Goal: Find specific page/section: Find specific page/section

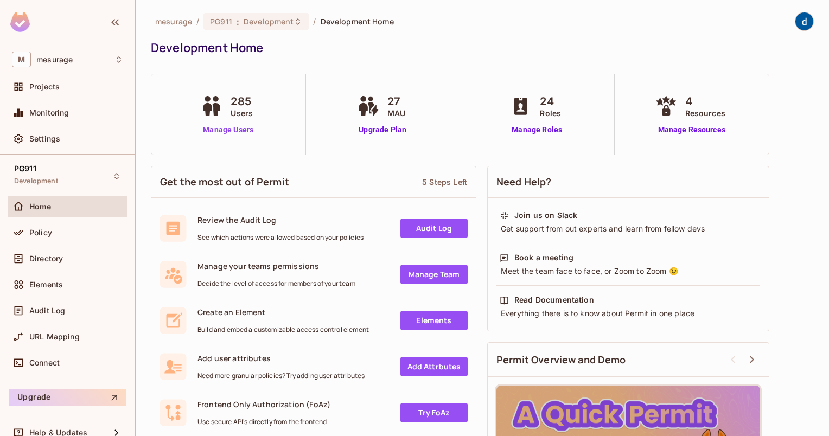
click at [238, 128] on link "Manage Users" at bounding box center [228, 129] width 60 height 11
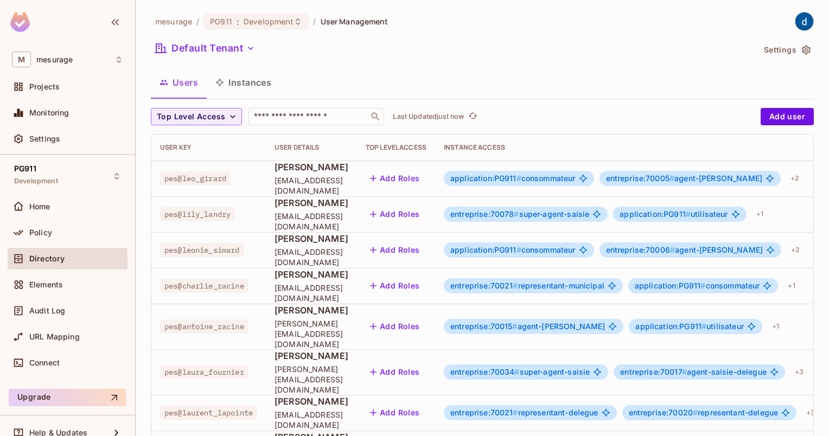
scroll to position [54, 0]
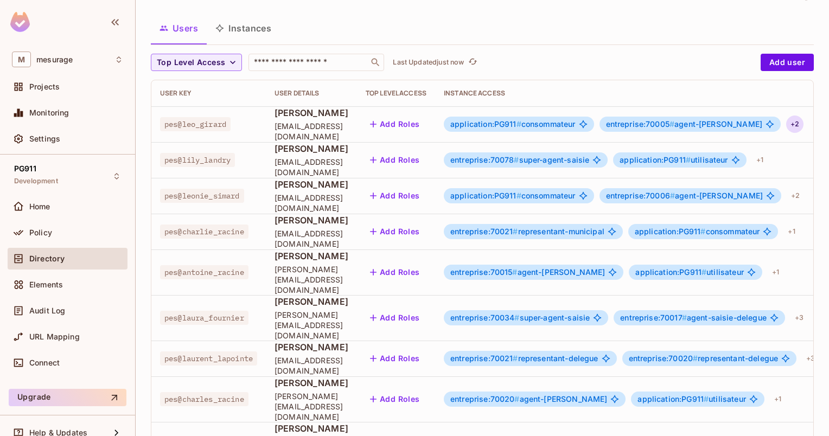
click at [794, 124] on div "+ 2" at bounding box center [794, 124] width 17 height 17
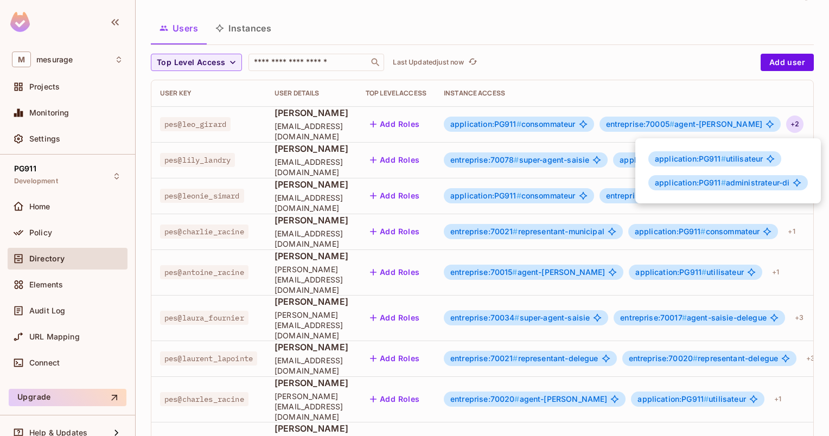
drag, startPoint x: 185, startPoint y: 125, endPoint x: 225, endPoint y: 124, distance: 40.7
click at [225, 124] on div at bounding box center [414, 218] width 829 height 436
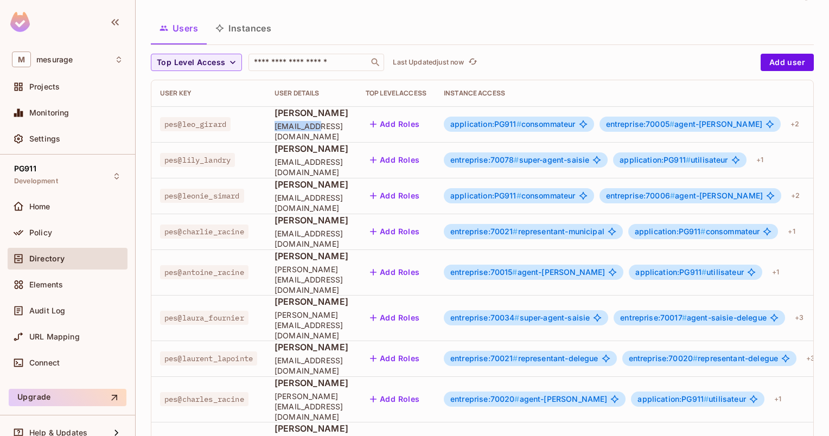
drag, startPoint x: 315, startPoint y: 130, endPoint x: 278, endPoint y: 132, distance: 37.0
click at [278, 132] on td "Leo Girard leo_girard@yopmail.com" at bounding box center [311, 124] width 91 height 36
copy span "leo_girard"
